Goal: Use online tool/utility: Utilize a website feature to perform a specific function

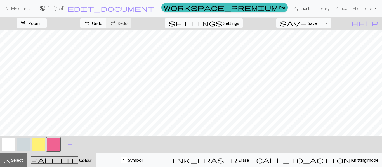
click at [298, 8] on link "My charts" at bounding box center [302, 8] width 24 height 11
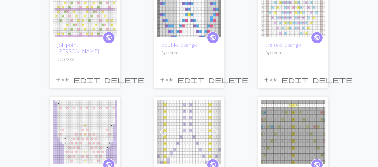
scroll to position [56, 0]
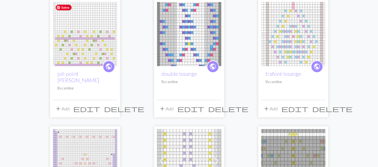
click at [91, 55] on img at bounding box center [85, 34] width 64 height 64
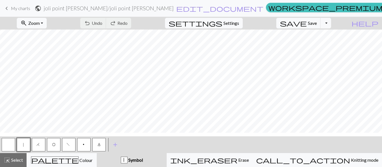
scroll to position [88, 0]
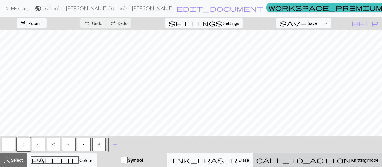
click at [338, 163] on div "call_to_action Knitting mode Knitting mode" at bounding box center [317, 160] width 122 height 7
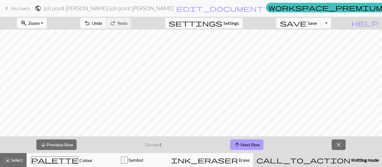
click at [250, 145] on button "arrow_upward Next Row" at bounding box center [246, 145] width 33 height 11
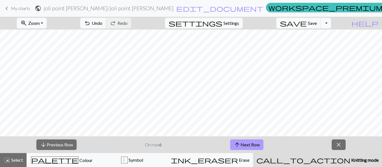
click at [250, 145] on button "arrow_upward Next Row" at bounding box center [246, 145] width 33 height 11
click at [237, 144] on span "arrow_upward" at bounding box center [237, 145] width 7 height 8
click at [241, 145] on button "arrow_upward Next Row" at bounding box center [246, 145] width 33 height 11
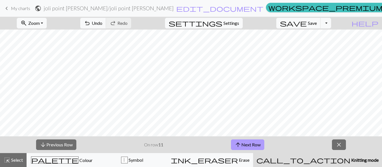
click at [244, 145] on button "arrow_upward Next Row" at bounding box center [247, 145] width 33 height 11
click at [65, 143] on button "arrow_downward Previous Row" at bounding box center [56, 145] width 40 height 11
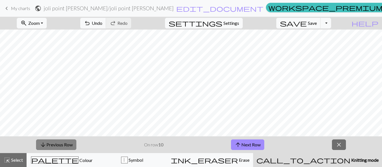
click at [65, 143] on button "arrow_downward Previous Row" at bounding box center [56, 145] width 40 height 11
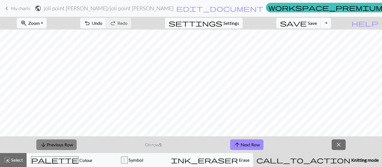
click at [65, 143] on button "arrow_downward Previous Row" at bounding box center [56, 145] width 40 height 11
click at [252, 146] on button "arrow_upward Next Row" at bounding box center [246, 145] width 33 height 11
